Goal: Task Accomplishment & Management: Use online tool/utility

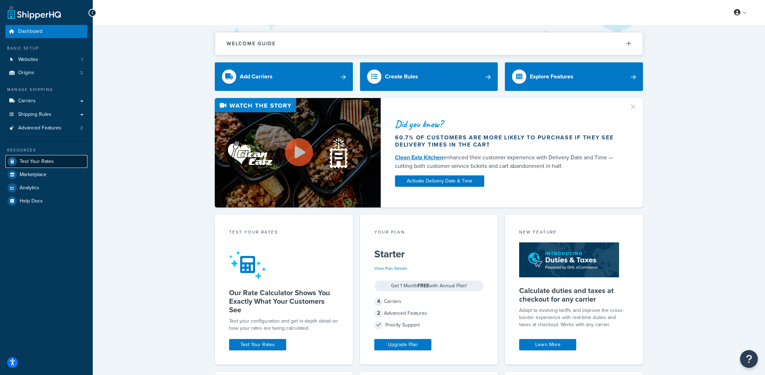
click at [29, 165] on link "Test Your Rates" at bounding box center [46, 161] width 82 height 13
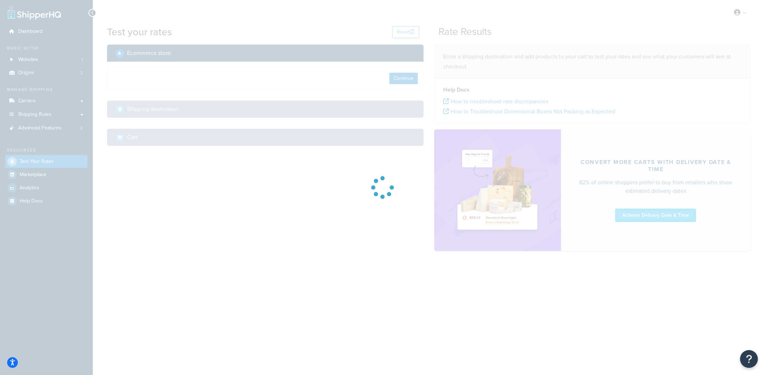
select select "TX"
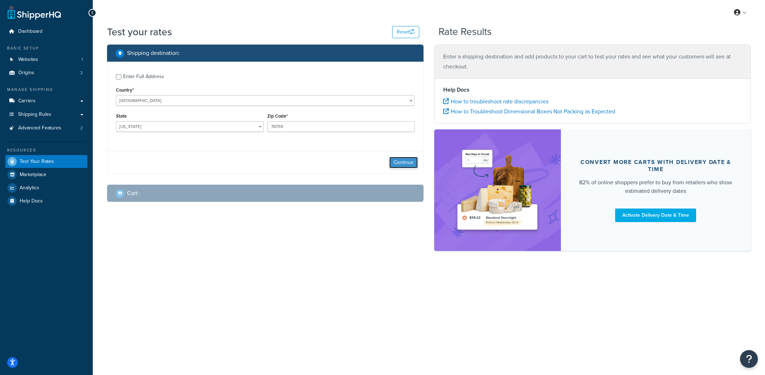
click at [408, 164] on button "Continue" at bounding box center [403, 162] width 29 height 11
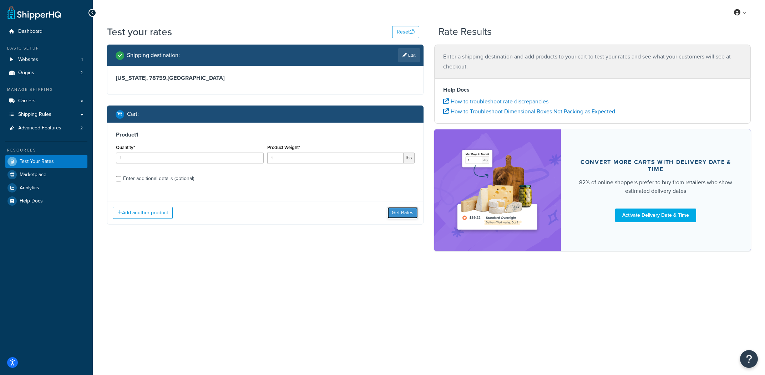
click at [395, 208] on button "Get Rates" at bounding box center [403, 212] width 30 height 11
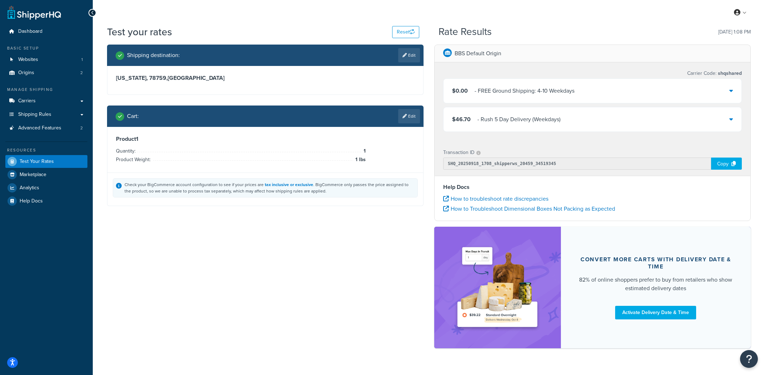
click at [571, 144] on div "Transaction ID SHQ_20250918_1708_shipperws_20459_34519345 Copy" at bounding box center [593, 159] width 316 height 34
click at [566, 88] on div "- FREE Ground Shipping: 4-10 Weekdays" at bounding box center [525, 91] width 100 height 10
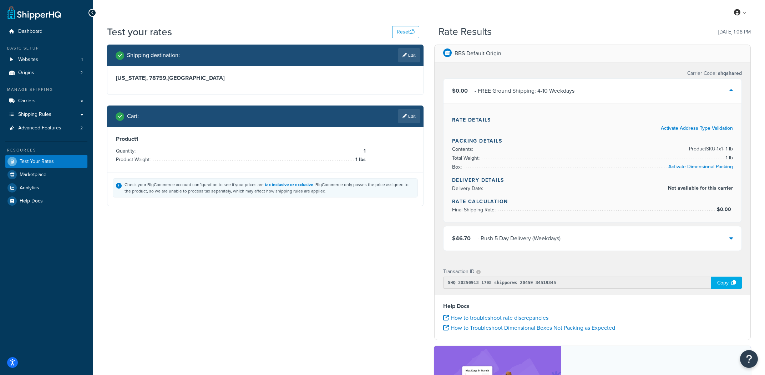
click at [566, 88] on div "- FREE Ground Shipping: 4-10 Weekdays" at bounding box center [525, 91] width 100 height 10
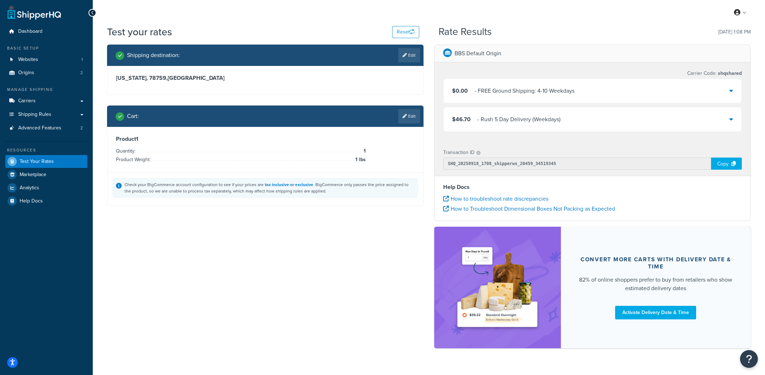
click at [566, 88] on div "- FREE Ground Shipping: 4-10 Weekdays" at bounding box center [525, 91] width 100 height 10
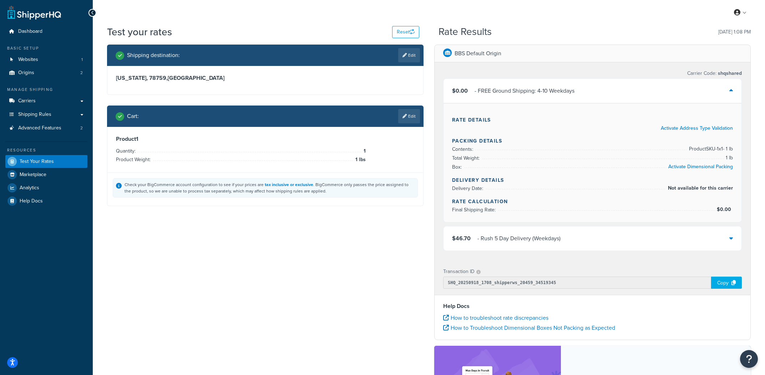
click at [601, 64] on div "Carrier Code: shqshared $0.00 - FREE Ground Shipping: 4-10 Weekdays Rate Detail…" at bounding box center [593, 161] width 316 height 198
click at [529, 283] on input "SHQ_20250918_1708_shipperws_20459_34519345" at bounding box center [577, 283] width 268 height 12
click at [523, 273] on div "Transaction ID" at bounding box center [592, 272] width 299 height 10
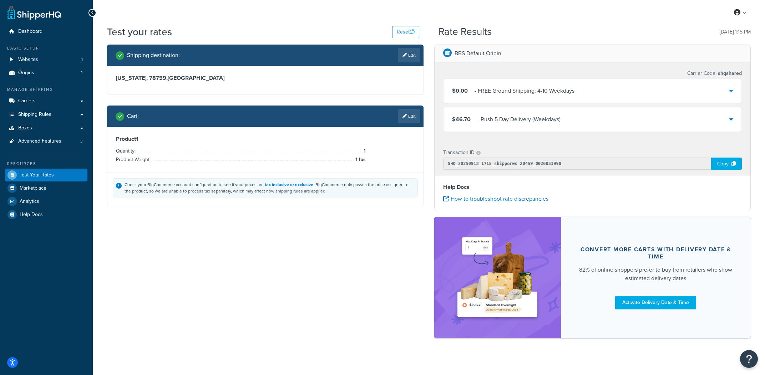
click at [539, 85] on div "$0.00 - FREE Ground Shipping: 4-10 Weekdays" at bounding box center [593, 91] width 298 height 24
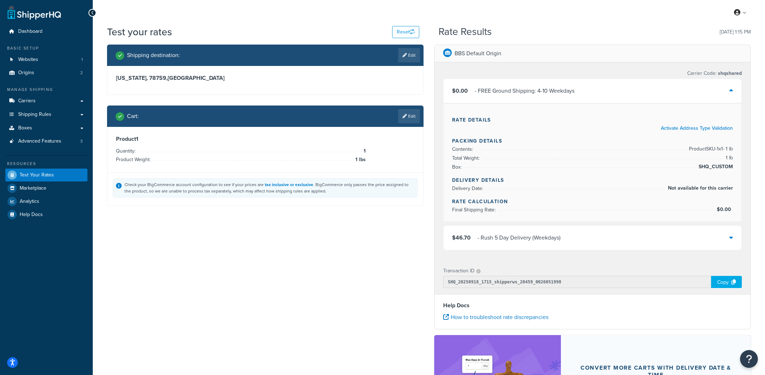
click at [537, 88] on div "- FREE Ground Shipping: 4-10 Weekdays" at bounding box center [525, 91] width 100 height 10
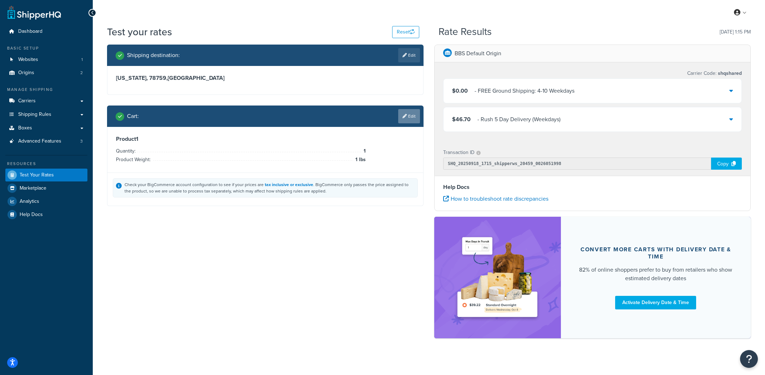
click at [404, 120] on link "Edit" at bounding box center [409, 116] width 22 height 14
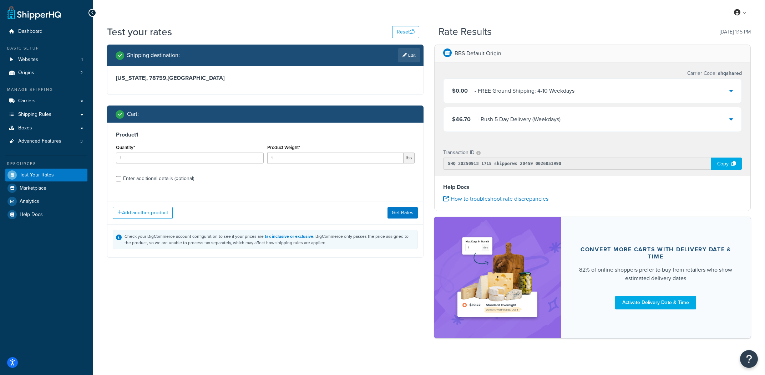
click at [169, 178] on div "Enter additional details (optional)" at bounding box center [158, 179] width 71 height 10
click at [121, 178] on input "Enter additional details (optional)" at bounding box center [118, 178] width 5 height 5
checkbox input "true"
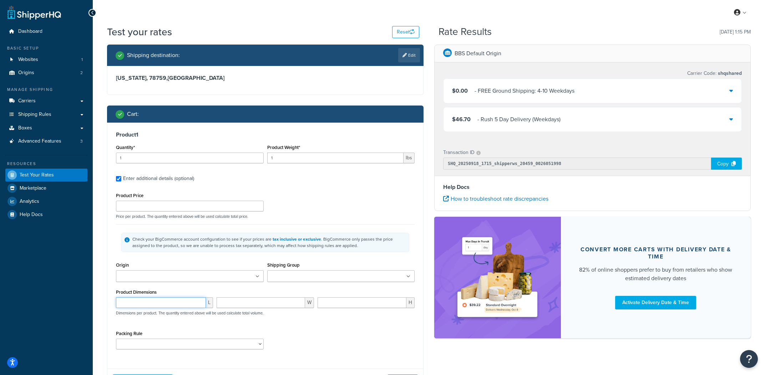
click at [156, 301] on input "number" at bounding box center [161, 303] width 90 height 11
type input "5"
click at [239, 310] on div "W" at bounding box center [265, 306] width 101 height 16
click at [236, 308] on input "number" at bounding box center [261, 303] width 88 height 11
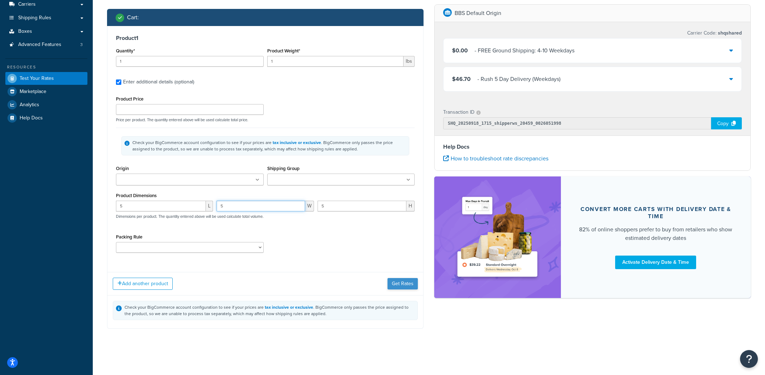
type input "5"
click at [399, 285] on button "Get Rates" at bounding box center [403, 283] width 30 height 11
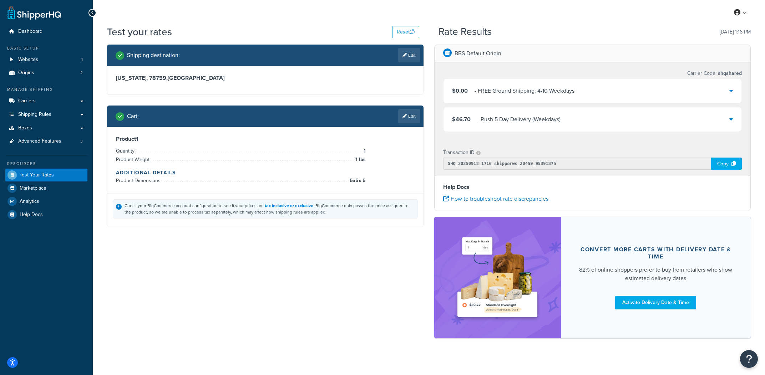
click at [553, 117] on div "- Rush 5 Day Delivery (Weekdays)" at bounding box center [518, 120] width 83 height 10
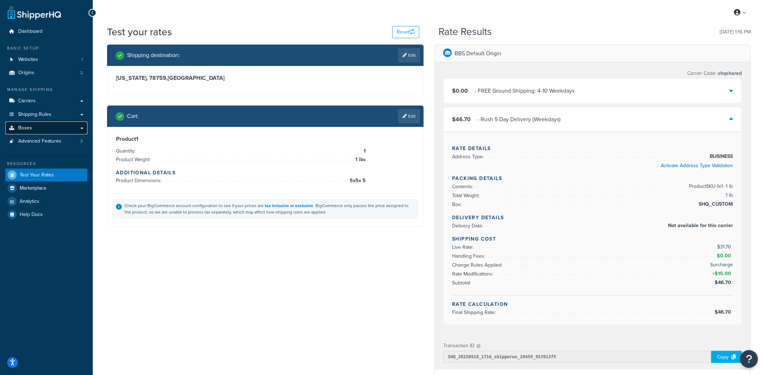
click at [68, 133] on link "Boxes" at bounding box center [46, 128] width 82 height 13
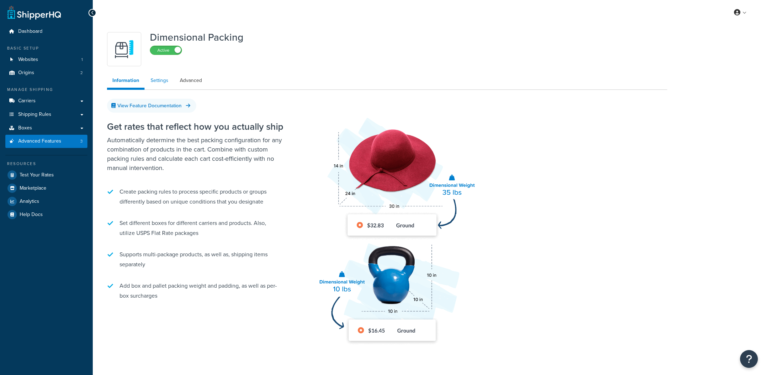
click at [164, 79] on link "Settings" at bounding box center [159, 81] width 29 height 14
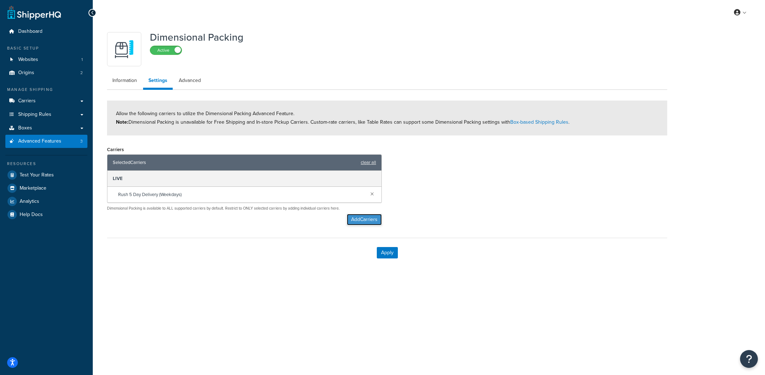
click at [347, 221] on button "Add Carriers" at bounding box center [364, 219] width 35 height 11
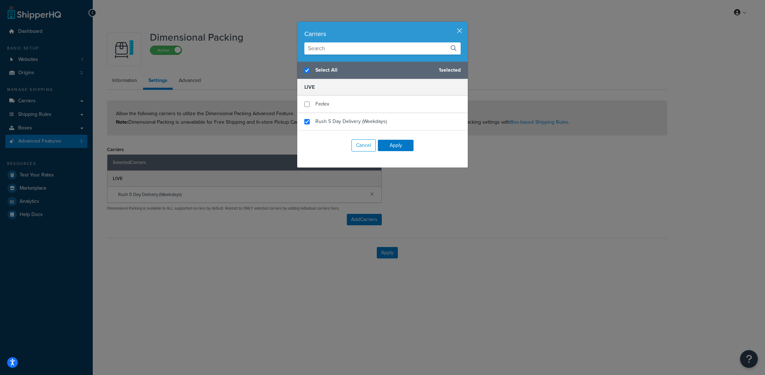
click at [327, 70] on span "Select All" at bounding box center [374, 70] width 118 height 10
checkbox input "false"
click at [402, 145] on button "Apply" at bounding box center [396, 145] width 36 height 11
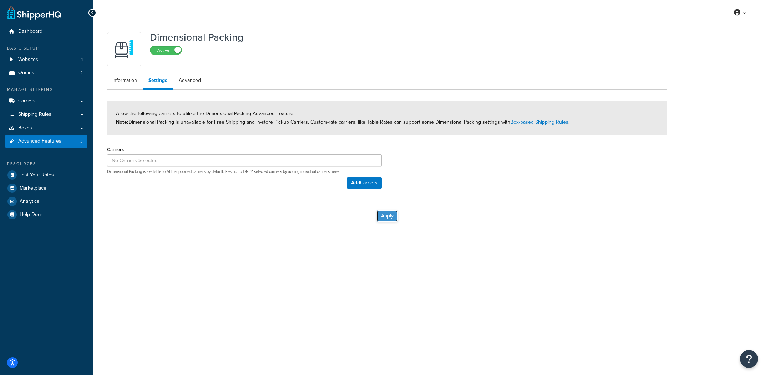
click at [396, 216] on button "Apply" at bounding box center [387, 216] width 21 height 11
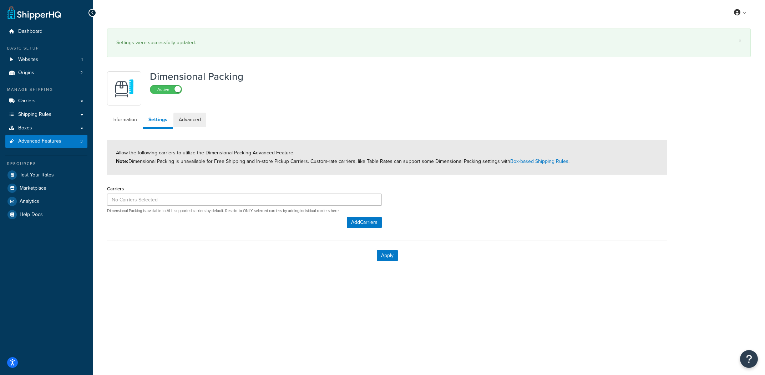
click at [201, 113] on link "Advanced" at bounding box center [189, 120] width 33 height 14
select select "false"
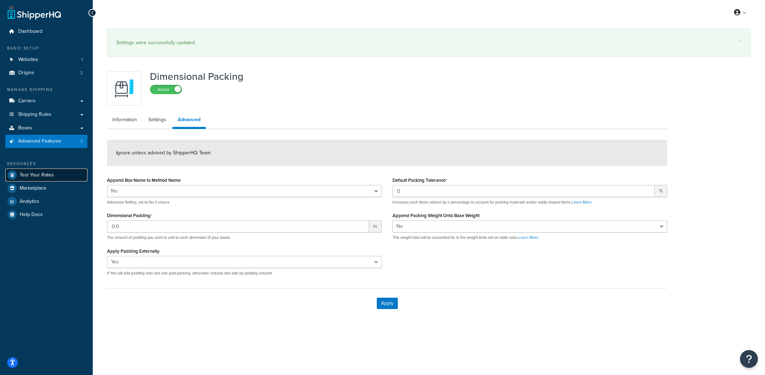
click at [59, 170] on link "Test Your Rates" at bounding box center [46, 175] width 82 height 13
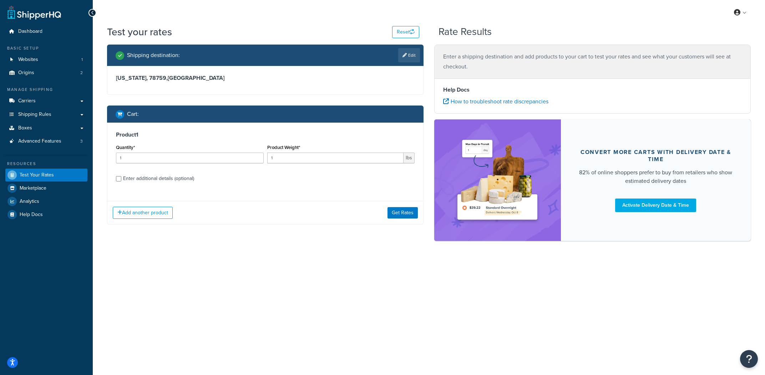
click at [396, 219] on div "Add another product Get Rates" at bounding box center [265, 212] width 316 height 23
click at [398, 216] on button "Get Rates" at bounding box center [403, 212] width 30 height 11
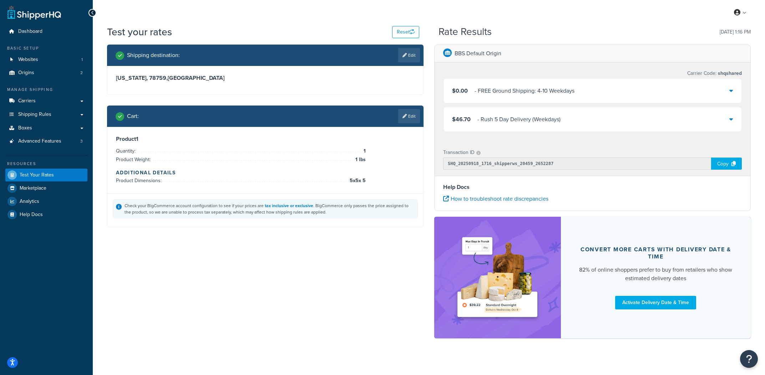
click at [538, 111] on div "$46.70 - Rush 5 Day Delivery (Weekdays)" at bounding box center [593, 119] width 298 height 24
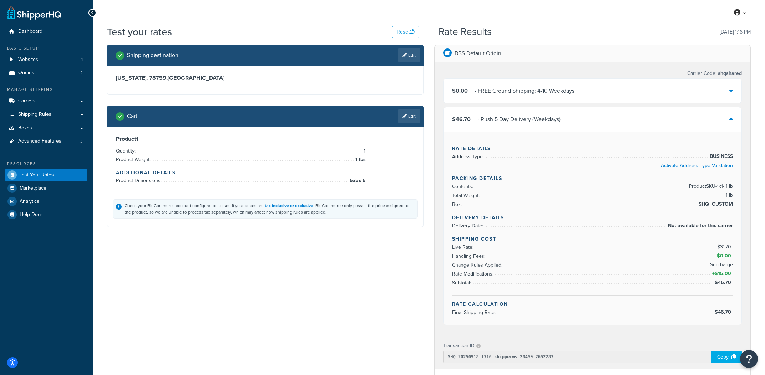
click at [536, 117] on div "- Rush 5 Day Delivery (Weekdays)" at bounding box center [518, 120] width 83 height 10
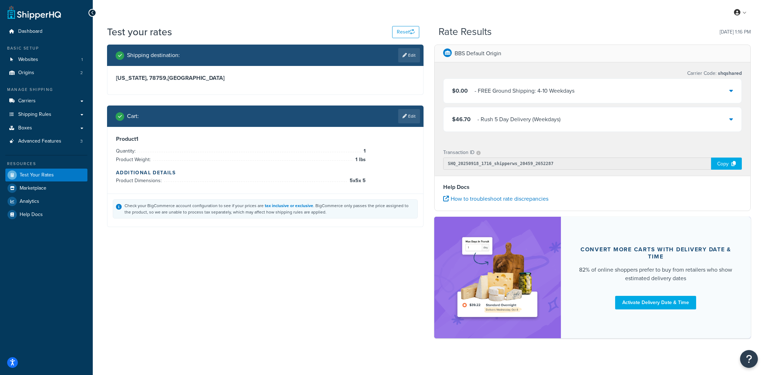
click at [539, 89] on div "- FREE Ground Shipping: 4-10 Weekdays" at bounding box center [525, 91] width 100 height 10
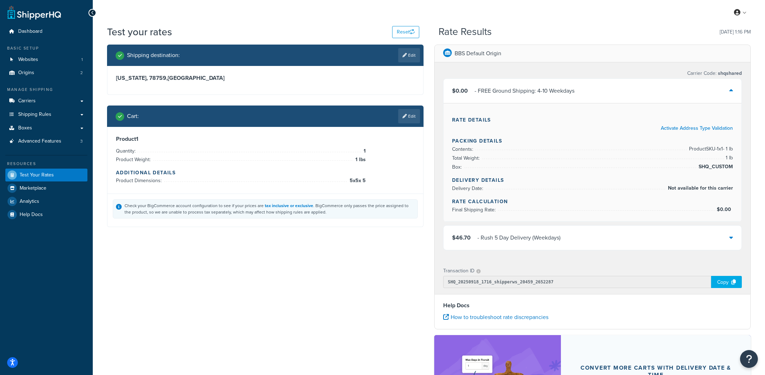
click at [534, 91] on div "- FREE Ground Shipping: 4-10 Weekdays" at bounding box center [525, 91] width 100 height 10
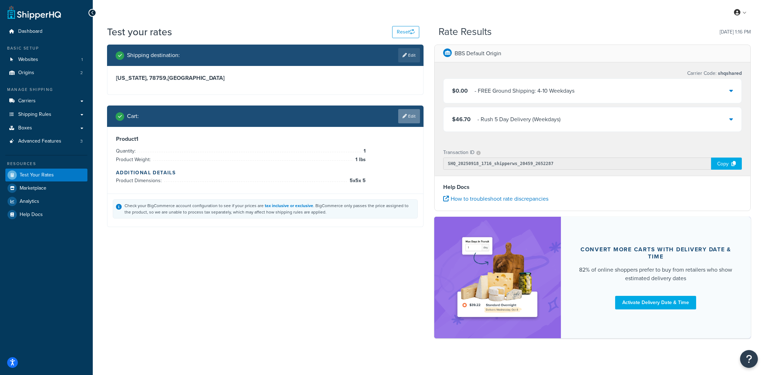
click at [419, 116] on link "Edit" at bounding box center [409, 116] width 22 height 14
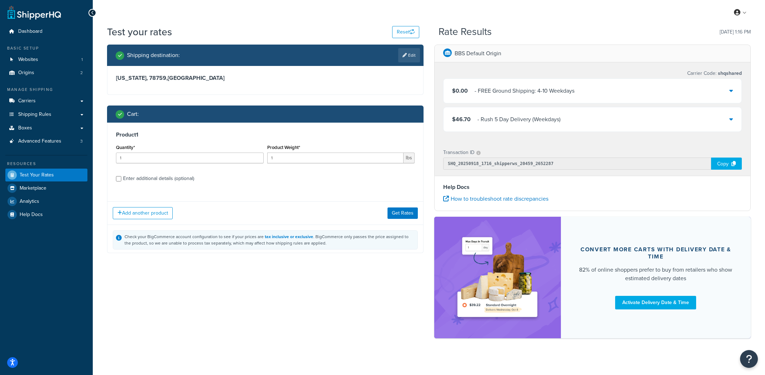
click at [204, 180] on label "Enter additional details (optional)" at bounding box center [269, 177] width 292 height 11
click at [121, 180] on input "Enter additional details (optional)" at bounding box center [118, 178] width 5 height 5
checkbox input "true"
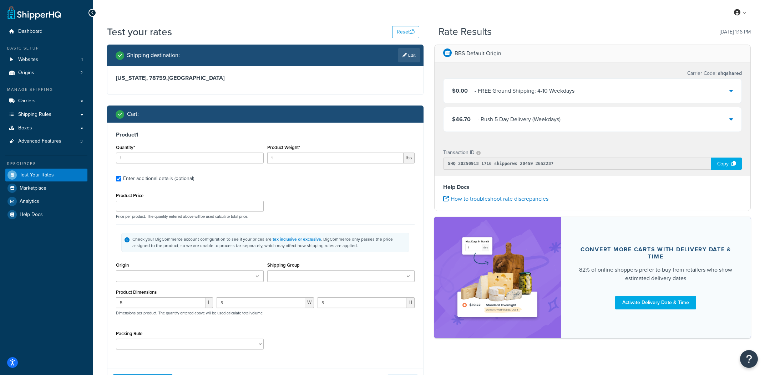
click at [163, 311] on div "5 L" at bounding box center [164, 306] width 101 height 16
click at [162, 308] on input "5" at bounding box center [161, 303] width 90 height 11
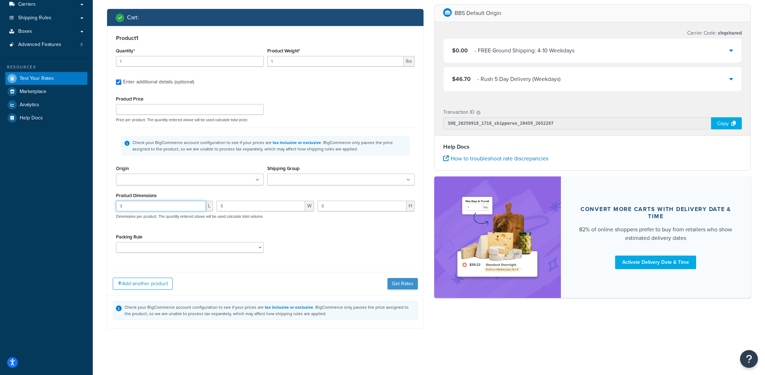
type input "3"
click at [405, 280] on button "Get Rates" at bounding box center [403, 283] width 30 height 11
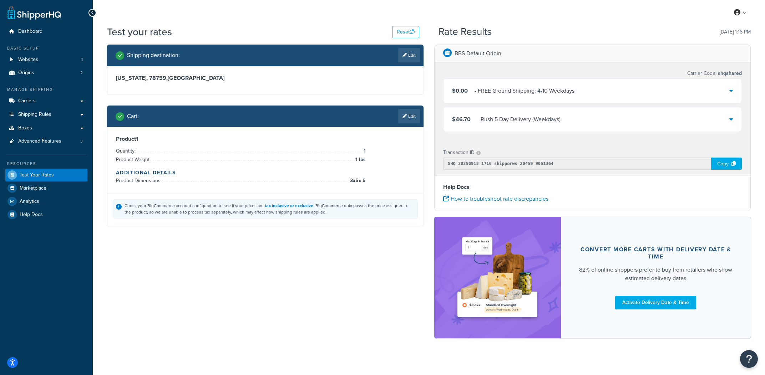
click at [541, 117] on div "- Rush 5 Day Delivery (Weekdays)" at bounding box center [518, 120] width 83 height 10
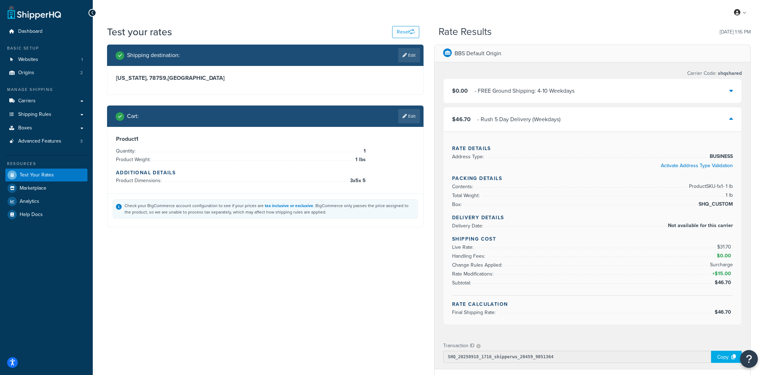
click at [541, 117] on div "- Rush 5 Day Delivery (Weekdays)" at bounding box center [518, 120] width 83 height 10
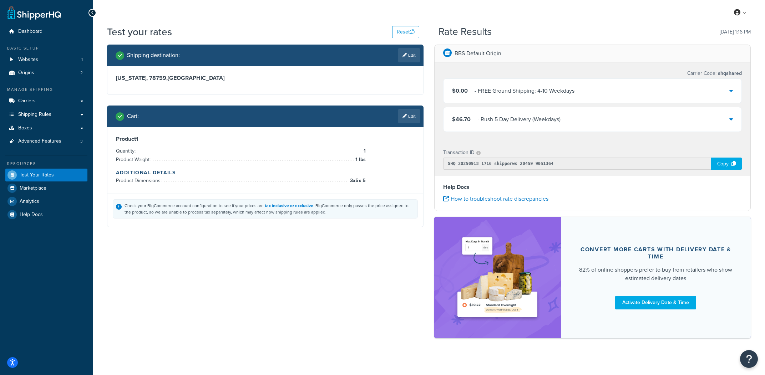
click at [538, 86] on div "$0.00 - FREE Ground Shipping: 4-10 Weekdays" at bounding box center [593, 91] width 298 height 24
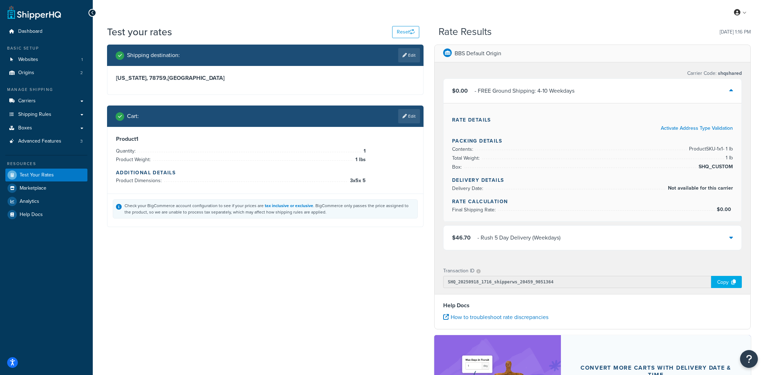
click at [538, 86] on div "$0.00 - FREE Ground Shipping: 4-10 Weekdays" at bounding box center [593, 91] width 298 height 24
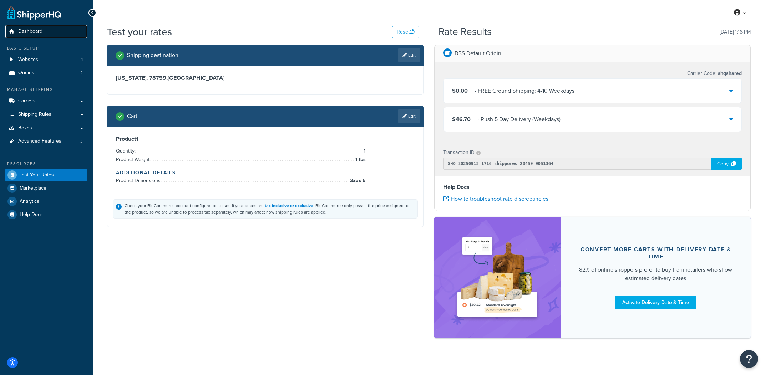
click at [44, 29] on link "Dashboard" at bounding box center [46, 31] width 82 height 13
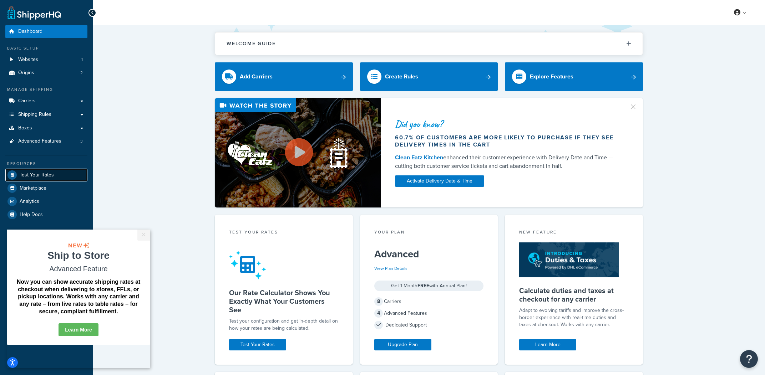
click at [45, 172] on span "Test Your Rates" at bounding box center [37, 175] width 34 height 6
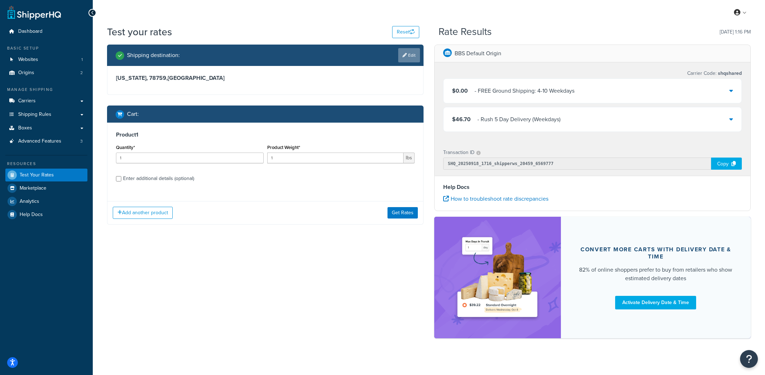
click at [417, 60] on link "Edit" at bounding box center [409, 55] width 22 height 14
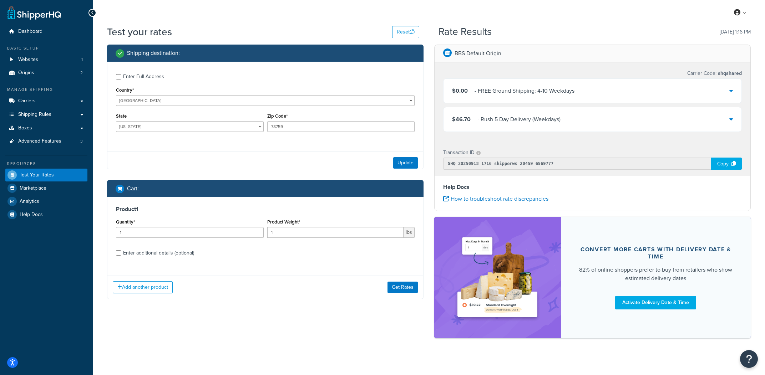
click at [197, 107] on div "Enter Full Address Country* United States United Kingdom Afghanistan Åland Isla…" at bounding box center [265, 104] width 316 height 84
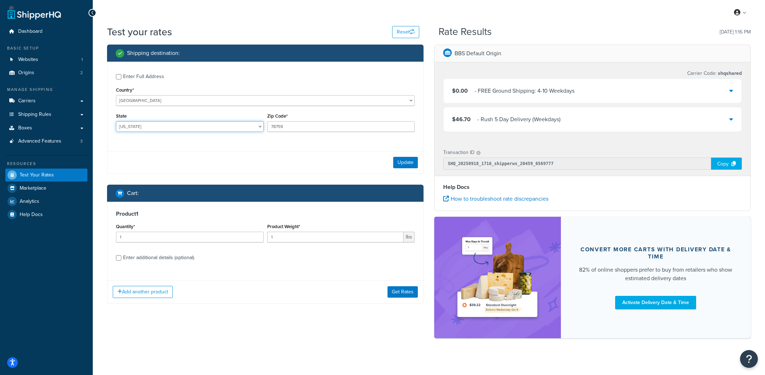
click at [116, 121] on select "Alabama Alaska American Samoa Arizona Arkansas Armed Forces Americas Armed Forc…" at bounding box center [190, 126] width 148 height 11
select select "AL"
click option "Alabama" at bounding box center [0, 0] width 0 height 0
click at [310, 126] on input "78759" at bounding box center [341, 126] width 148 height 11
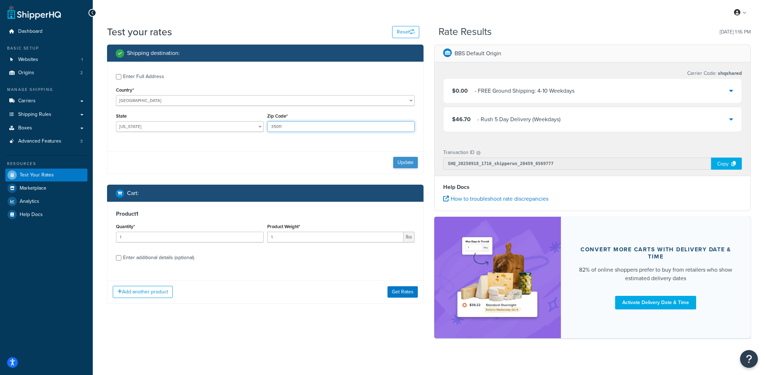
type input "35011"
click at [403, 166] on button "Update" at bounding box center [405, 162] width 25 height 11
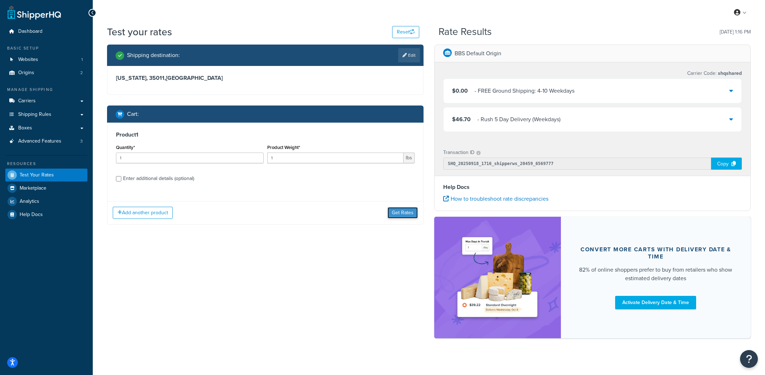
click at [404, 211] on button "Get Rates" at bounding box center [403, 212] width 30 height 11
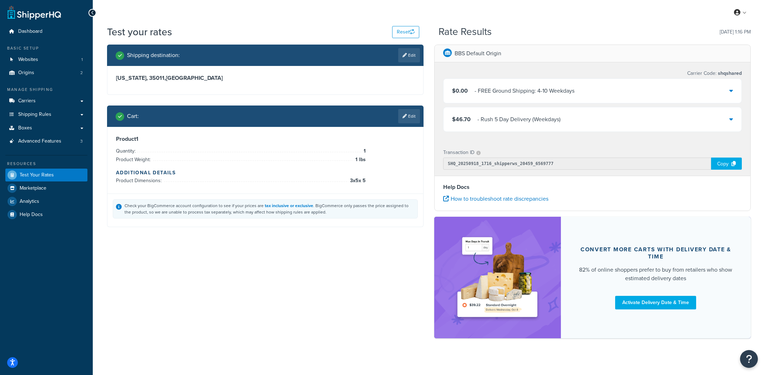
click at [575, 122] on div "$46.70 - Rush 5 Day Delivery (Weekdays)" at bounding box center [593, 119] width 298 height 24
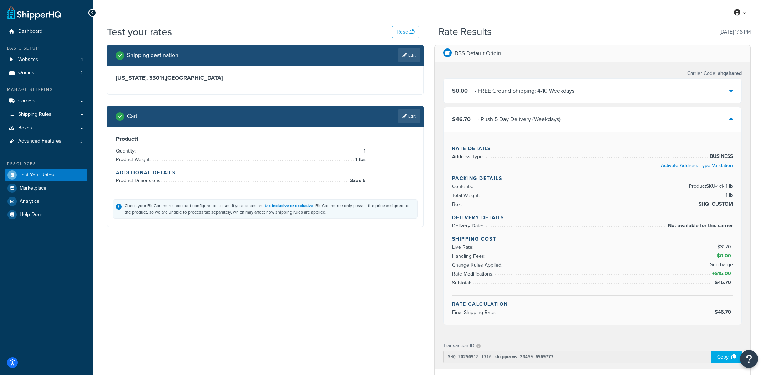
click at [575, 122] on div "$46.70 - Rush 5 Day Delivery (Weekdays)" at bounding box center [593, 119] width 298 height 24
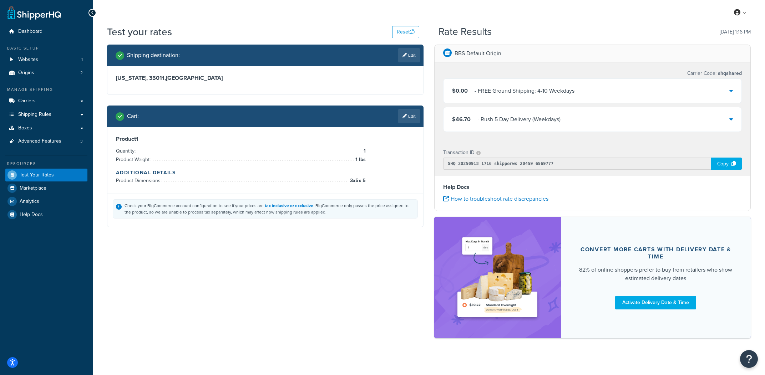
click at [542, 78] on div "Carrier Code: shqshared" at bounding box center [592, 74] width 299 height 10
click at [540, 89] on div "- FREE Ground Shipping: 4-10 Weekdays" at bounding box center [525, 91] width 100 height 10
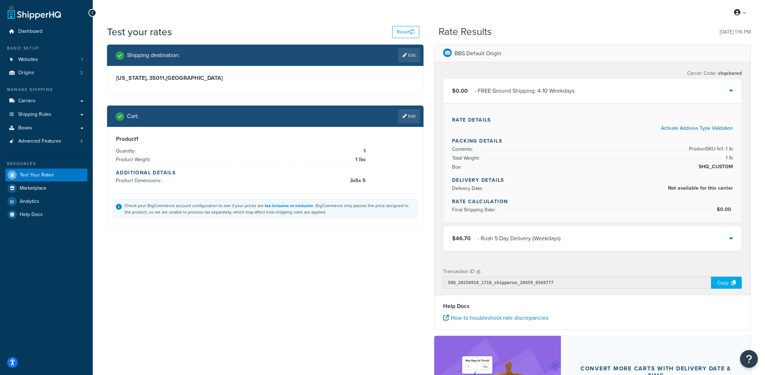
click at [540, 89] on div "- FREE Ground Shipping: 4-10 Weekdays" at bounding box center [525, 91] width 100 height 10
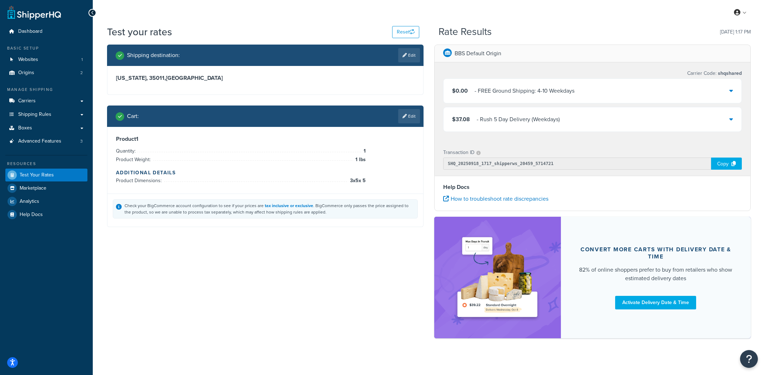
click at [584, 126] on div "$37.08 - Rush 5 Day Delivery (Weekdays)" at bounding box center [593, 119] width 298 height 24
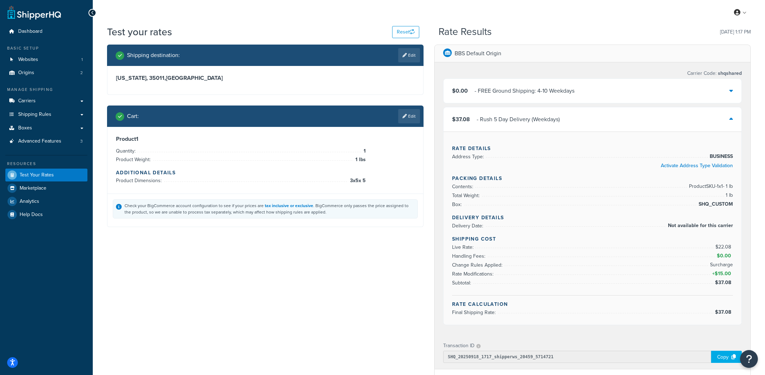
click at [584, 126] on div "$37.08 - Rush 5 Day Delivery (Weekdays)" at bounding box center [593, 119] width 298 height 24
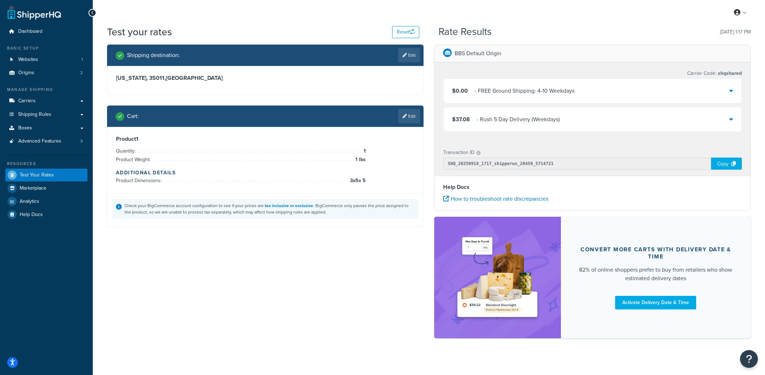
click at [584, 120] on div "$37.08 - Rush 5 Day Delivery (Weekdays)" at bounding box center [593, 119] width 298 height 24
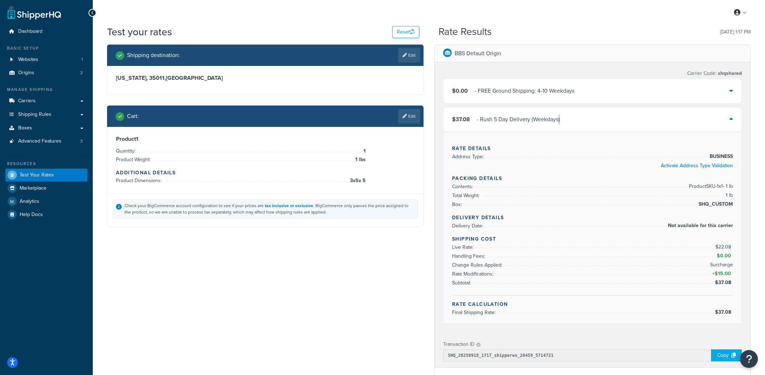
click at [584, 120] on div "$37.08 - Rush 5 Day Delivery (Weekdays)" at bounding box center [593, 119] width 298 height 24
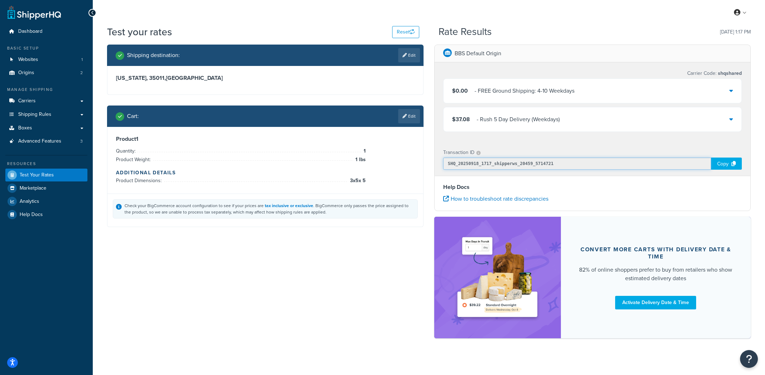
click at [524, 170] on input "SHQ_20250918_1717_shipperws_20459_5714721" at bounding box center [577, 164] width 268 height 12
click at [523, 165] on input "SHQ_20250918_1717_shipperws_20459_5714721" at bounding box center [577, 164] width 268 height 12
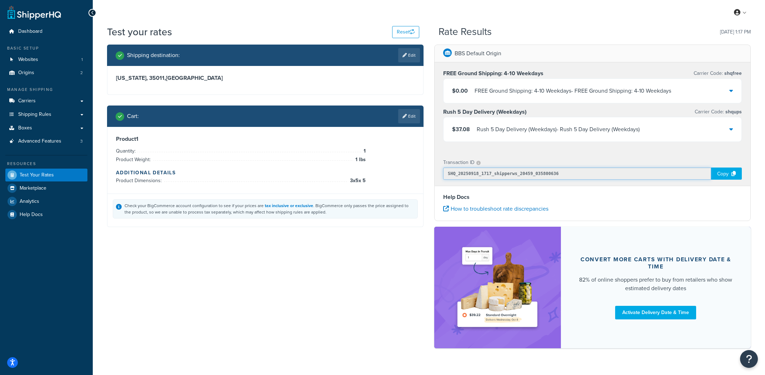
click at [493, 175] on input "SHQ_20250918_1717_shipperws_20459_035800636" at bounding box center [577, 174] width 268 height 12
click at [511, 131] on div "Rush 5 Day Delivery (Weekdays) - Rush 5 Day Delivery (Weekdays)" at bounding box center [558, 130] width 163 height 10
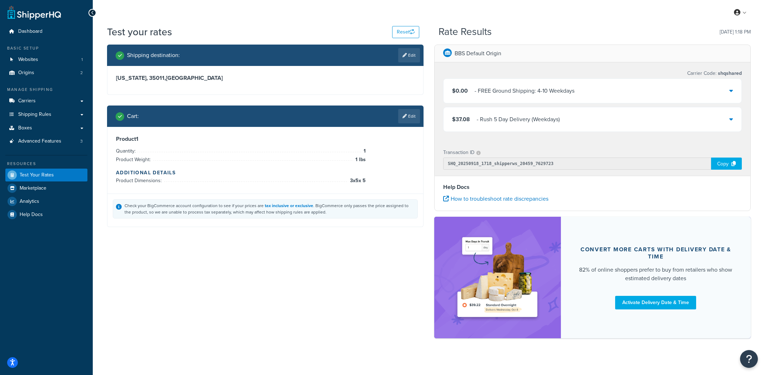
click at [533, 120] on div "- Rush 5 Day Delivery (Weekdays)" at bounding box center [518, 120] width 83 height 10
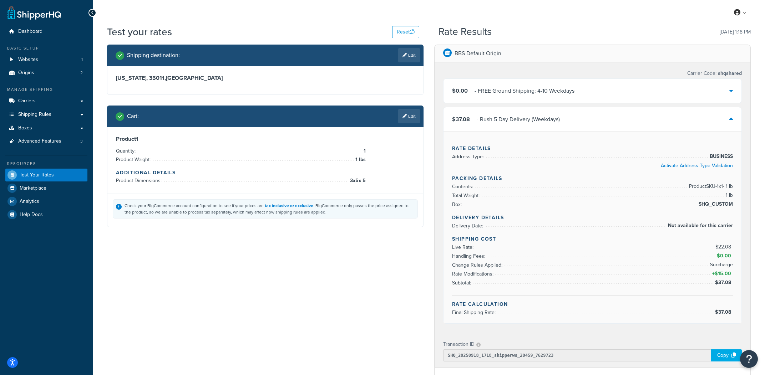
click at [533, 120] on div "- Rush 5 Day Delivery (Weekdays)" at bounding box center [518, 120] width 83 height 10
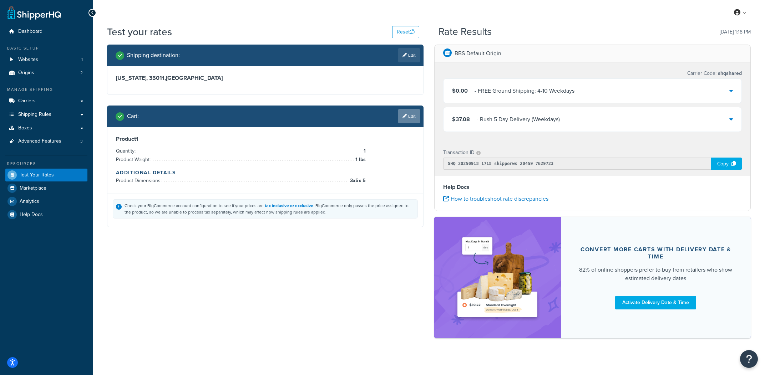
click at [407, 120] on link "Edit" at bounding box center [409, 116] width 22 height 14
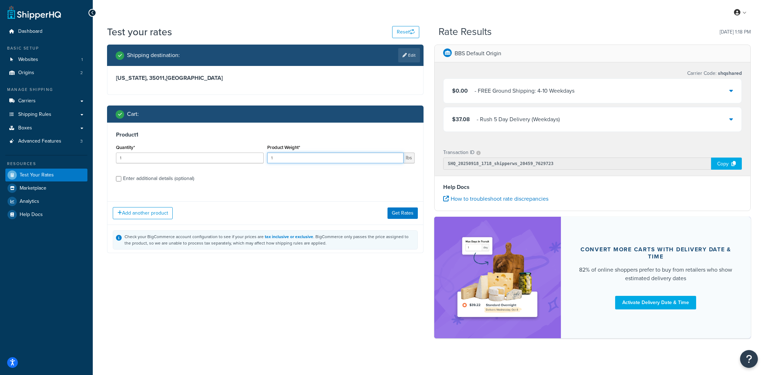
click at [330, 163] on input "1" at bounding box center [335, 158] width 137 height 11
type input "3"
click at [409, 216] on button "Get Rates" at bounding box center [403, 212] width 30 height 11
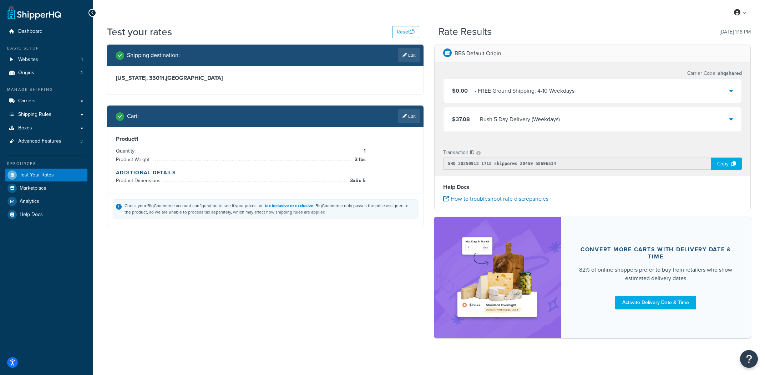
click at [512, 129] on div "$37.08 - Rush 5 Day Delivery (Weekdays)" at bounding box center [593, 119] width 298 height 24
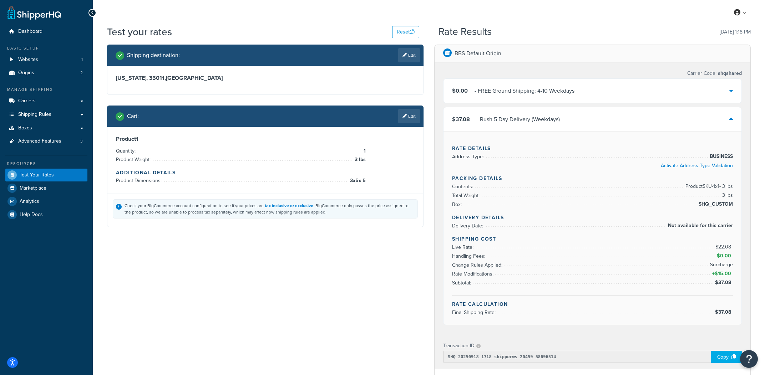
click at [511, 127] on div "$37.08 - Rush 5 Day Delivery (Weekdays)" at bounding box center [593, 119] width 298 height 24
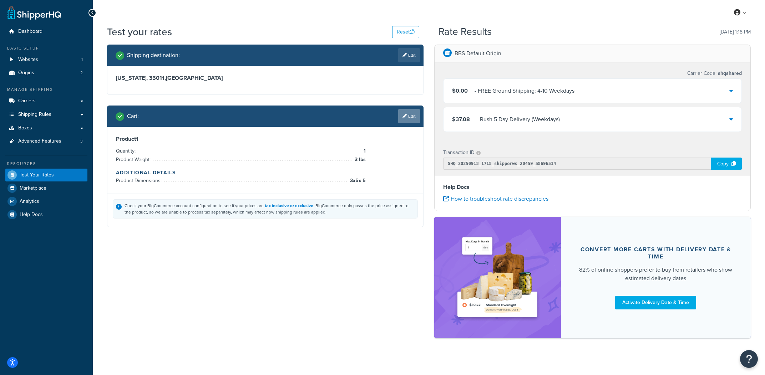
click at [408, 117] on link "Edit" at bounding box center [409, 116] width 22 height 14
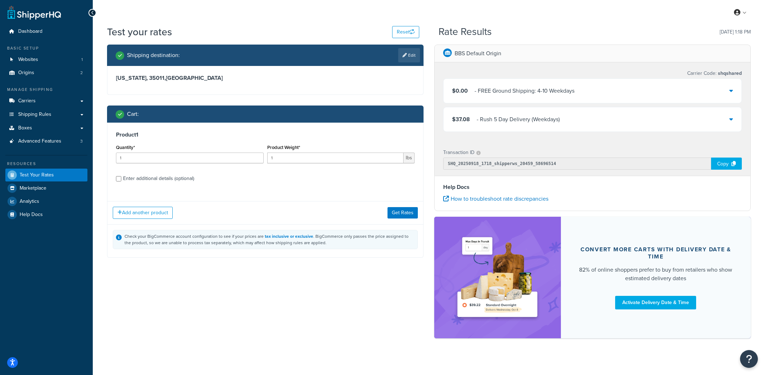
click at [308, 166] on div "Product Weight* 1 lbs" at bounding box center [341, 156] width 151 height 26
click at [307, 164] on div "Product Weight* 1 lbs" at bounding box center [341, 156] width 151 height 26
click at [304, 158] on input "1" at bounding box center [335, 158] width 137 height 11
type input "13"
click at [383, 208] on div "Add another product Get Rates" at bounding box center [265, 212] width 316 height 23
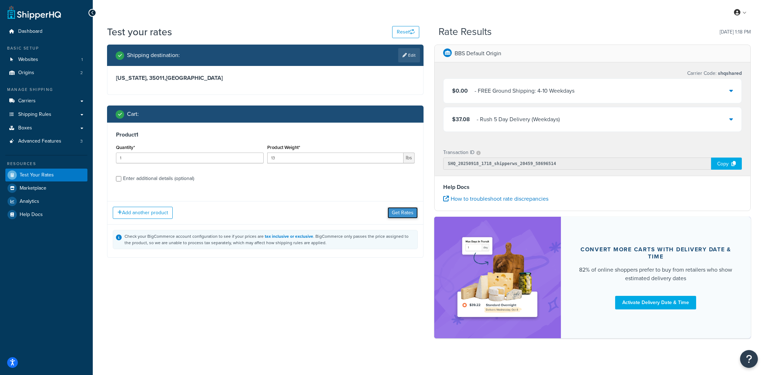
click at [393, 211] on button "Get Rates" at bounding box center [403, 212] width 30 height 11
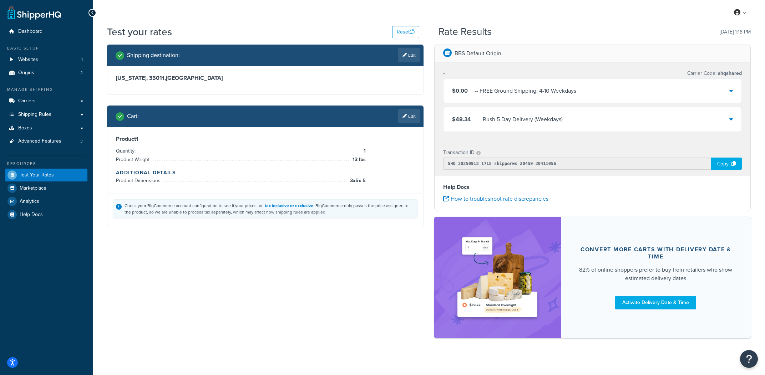
click at [534, 130] on div "$48.34 - - Rush 5 Day Delivery (Weekdays)" at bounding box center [593, 119] width 298 height 24
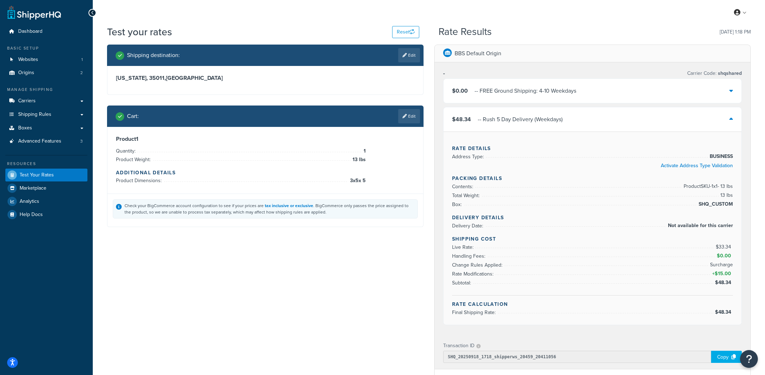
click at [534, 128] on div "$48.34 - - Rush 5 Day Delivery (Weekdays)" at bounding box center [593, 119] width 298 height 24
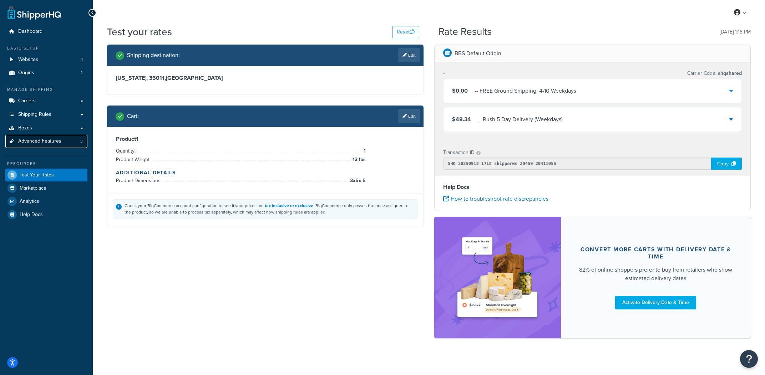
click at [71, 146] on link "Advanced Features 3" at bounding box center [46, 141] width 82 height 13
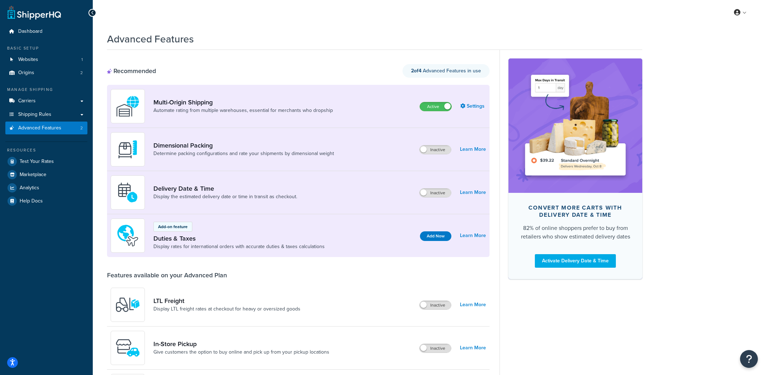
scroll to position [2, 0]
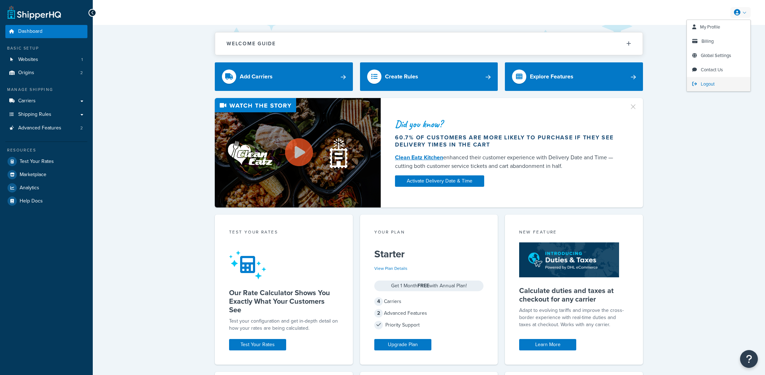
click at [718, 85] on link "Logout" at bounding box center [719, 84] width 64 height 14
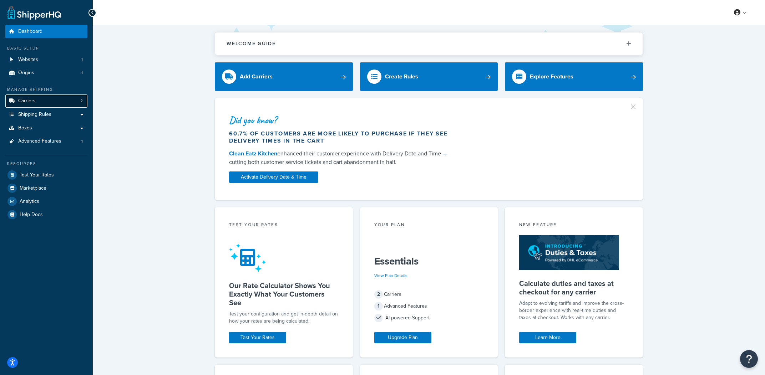
click at [66, 104] on link "Carriers 2" at bounding box center [46, 101] width 82 height 13
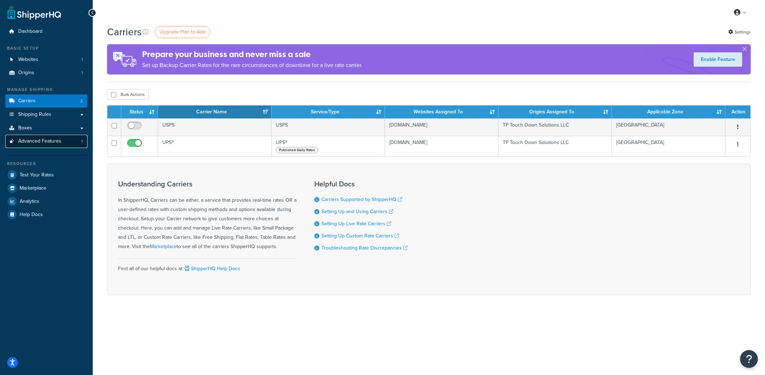
click at [56, 143] on span "Advanced Features" at bounding box center [39, 141] width 43 height 6
